Goal: Task Accomplishment & Management: Complete application form

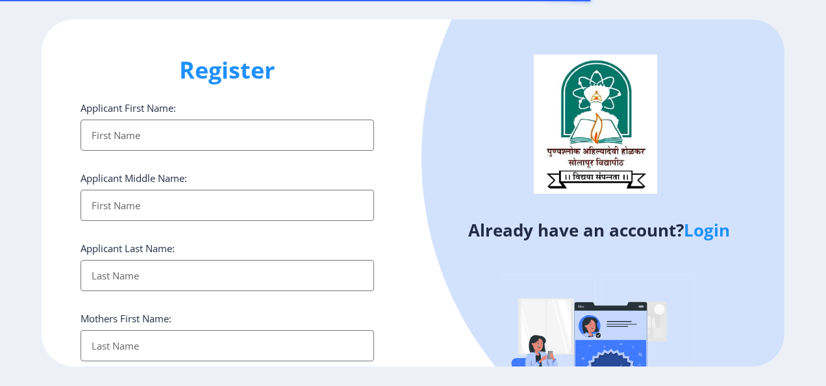
select select
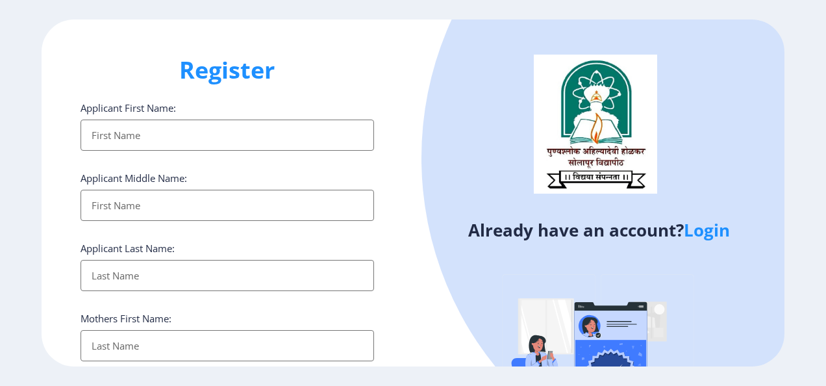
click at [716, 230] on link "Login" at bounding box center [707, 229] width 46 height 23
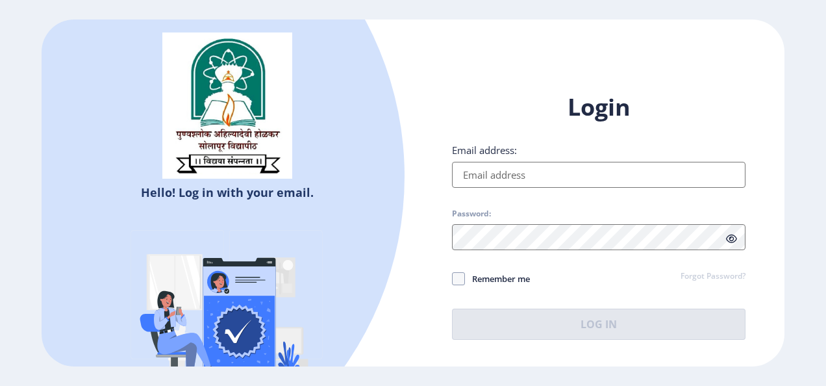
click at [624, 177] on input "Email address:" at bounding box center [598, 175] width 293 height 26
type input "[EMAIL_ADDRESS][DOMAIN_NAME]"
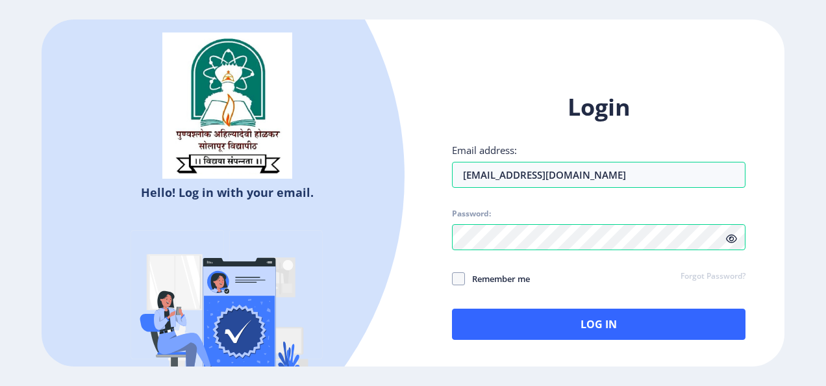
click at [732, 238] on icon at bounding box center [731, 239] width 11 height 10
click at [437, 289] on div "Login Email address: [EMAIL_ADDRESS][DOMAIN_NAME] Password: Remember me Forgot …" at bounding box center [598, 226] width 371 height 308
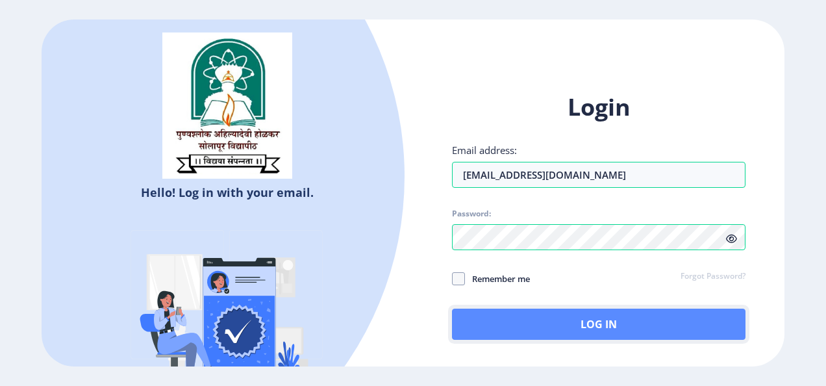
click at [511, 320] on button "Log In" at bounding box center [598, 323] width 293 height 31
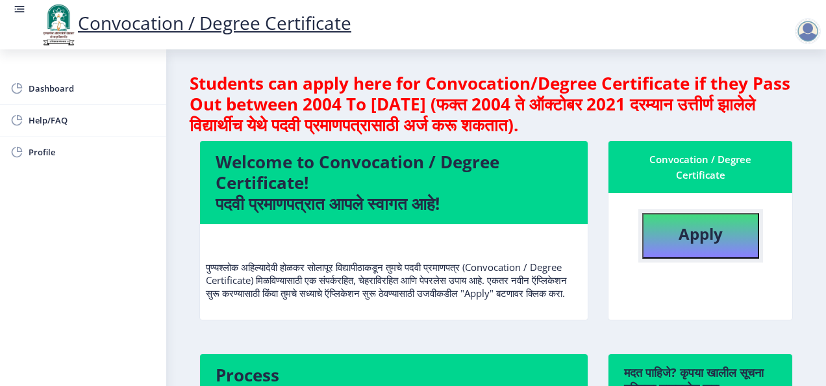
click at [708, 218] on button "Apply" at bounding box center [700, 235] width 117 height 45
select select
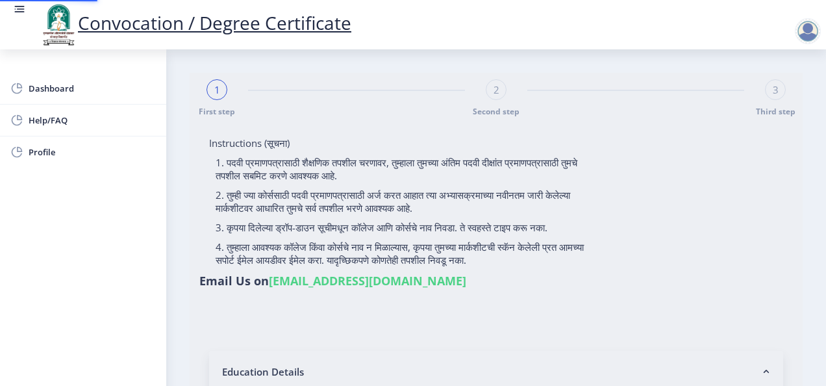
type input "GAIKWAD [PERSON_NAME]"
type input "[PERSON_NAME]"
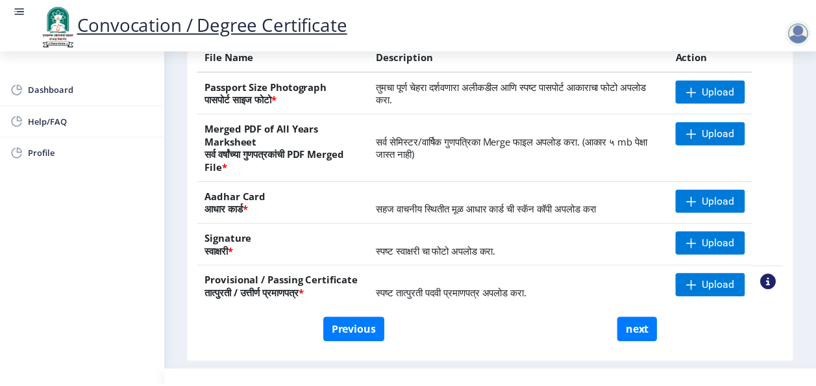
scroll to position [266, 0]
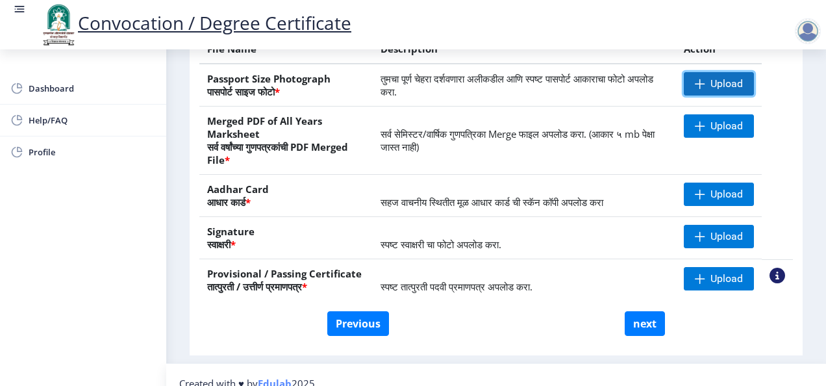
click at [713, 90] on span "Upload" at bounding box center [726, 83] width 32 height 13
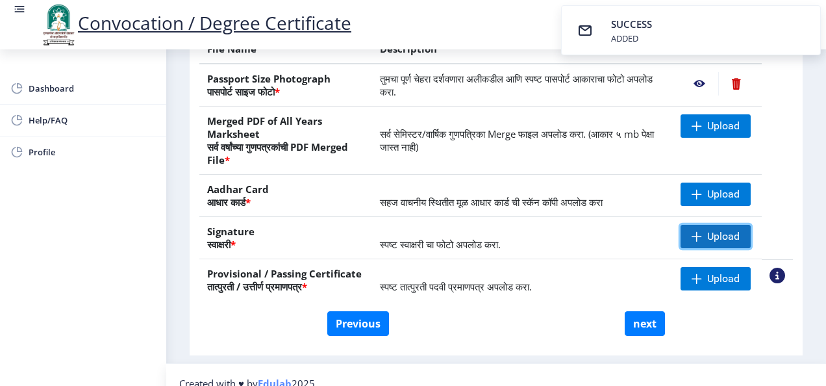
click at [697, 241] on span at bounding box center [696, 236] width 10 height 10
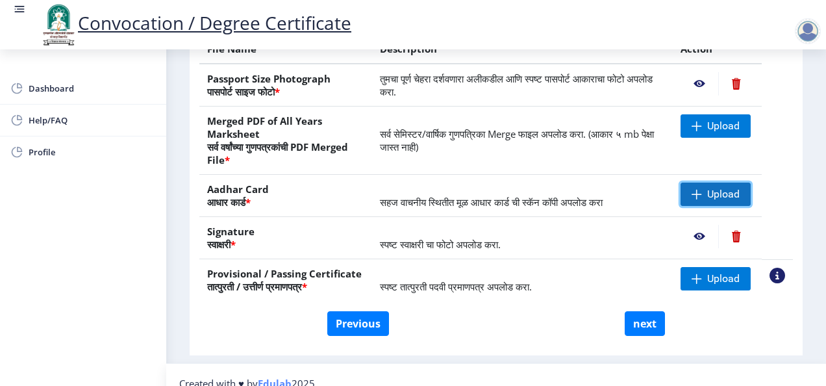
click at [709, 201] on span "Upload" at bounding box center [723, 194] width 32 height 13
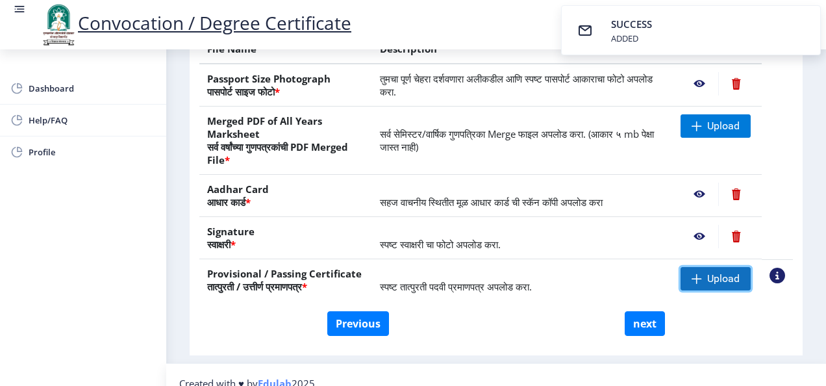
click at [730, 285] on span "Upload" at bounding box center [723, 278] width 32 height 13
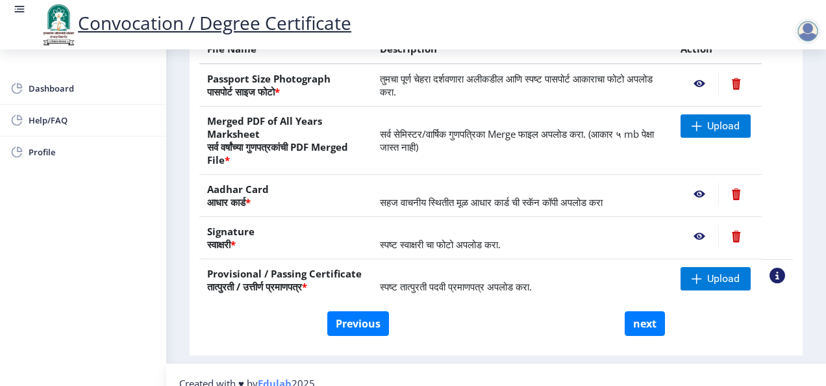
click at [774, 283] on nb-action at bounding box center [777, 275] width 16 height 16
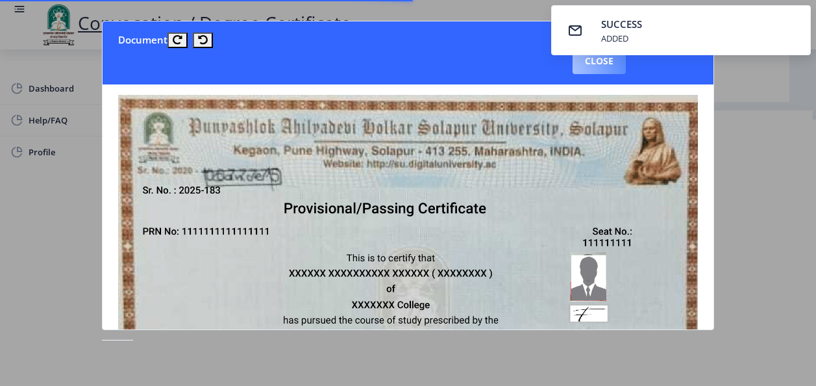
click at [599, 64] on button "Close" at bounding box center [599, 61] width 53 height 26
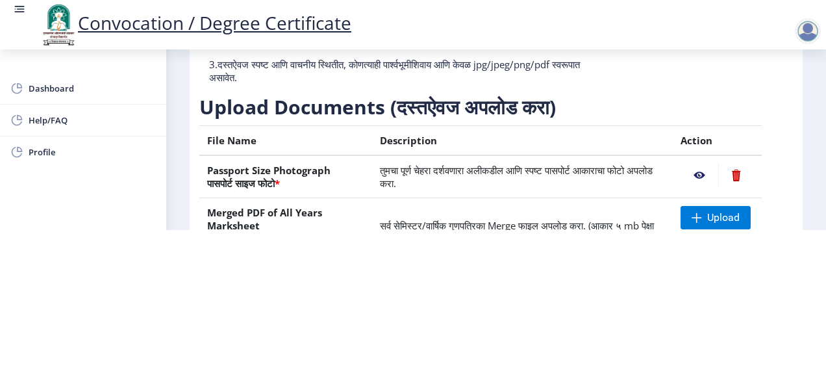
scroll to position [18, 0]
click at [435, 230] on html "Convocation / Degree Certificate Dashboard Help/FAQ Profile First step 2 Second…" at bounding box center [413, 37] width 826 height 386
